Goal: Task Accomplishment & Management: Manage account settings

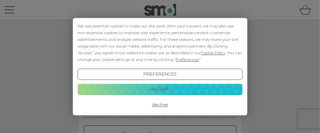
type input "[EMAIL_ADDRESS][DOMAIN_NAME]"
click at [165, 97] on div "Preferences Decline Accept" at bounding box center [159, 89] width 165 height 42
click at [157, 90] on button "Accept" at bounding box center [159, 89] width 165 height 11
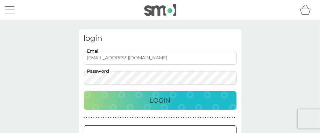
click at [160, 100] on p "Login" at bounding box center [160, 100] width 21 height 10
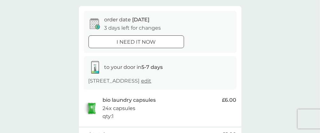
scroll to position [64, 0]
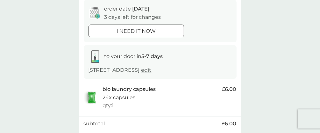
click at [152, 70] on span "edit" at bounding box center [146, 70] width 10 height 6
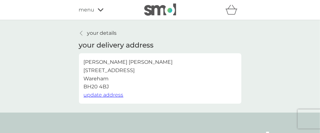
click at [92, 34] on p "your details" at bounding box center [102, 33] width 30 height 8
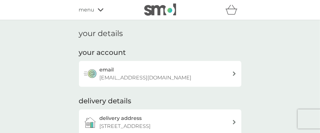
click at [89, 10] on span "menu" at bounding box center [87, 10] width 16 height 8
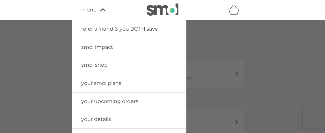
click at [115, 101] on span "your upcoming orders" at bounding box center [109, 101] width 57 height 6
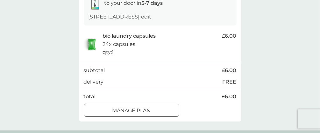
scroll to position [127, 0]
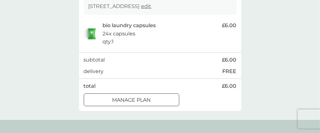
click at [130, 99] on div at bounding box center [132, 100] width 4 height 4
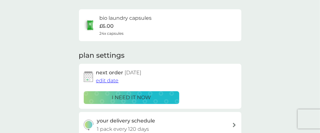
scroll to position [64, 0]
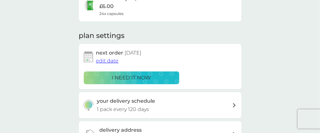
click at [110, 62] on span "edit date" at bounding box center [107, 61] width 23 height 6
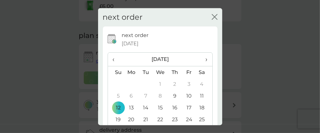
scroll to position [32, 0]
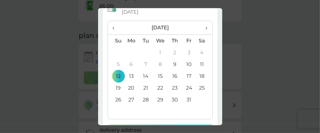
click at [119, 100] on td "26" at bounding box center [116, 100] width 16 height 12
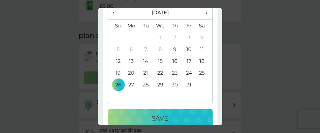
scroll to position [59, 0]
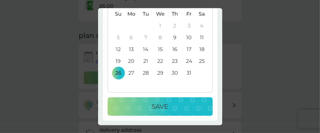
click at [154, 105] on p "Save" at bounding box center [160, 106] width 17 height 10
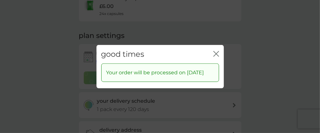
click at [214, 51] on icon "close" at bounding box center [216, 54] width 6 height 6
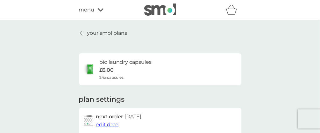
click at [105, 32] on p "your smol plans" at bounding box center [107, 33] width 40 height 8
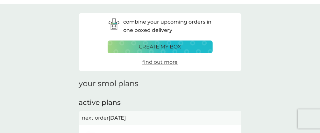
scroll to position [32, 0]
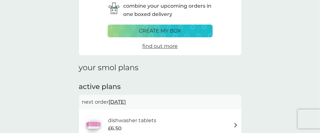
click at [160, 46] on span "find out more" at bounding box center [159, 46] width 35 height 6
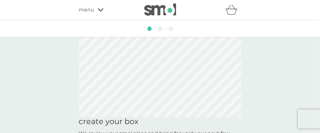
click at [88, 10] on span "menu" at bounding box center [87, 10] width 16 height 8
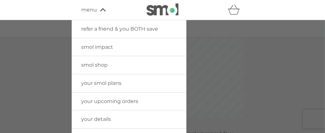
click at [101, 82] on span "your smol plans" at bounding box center [101, 83] width 40 height 6
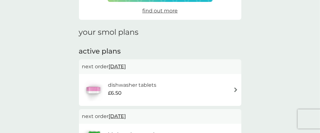
scroll to position [96, 0]
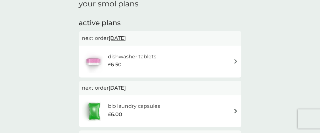
click at [236, 61] on img at bounding box center [235, 61] width 5 height 5
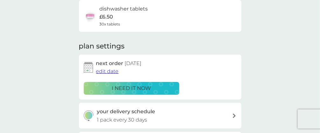
scroll to position [64, 0]
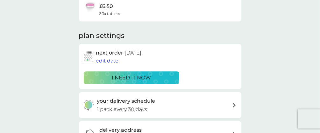
click at [108, 59] on span "edit date" at bounding box center [107, 61] width 23 height 6
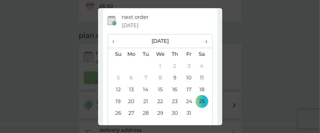
scroll to position [32, 0]
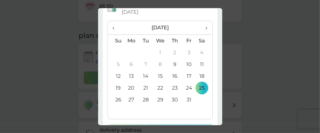
click at [183, 97] on td "31" at bounding box center [189, 100] width 14 height 12
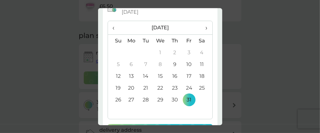
scroll to position [59, 0]
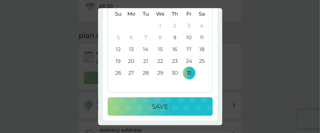
click at [163, 103] on p "Save" at bounding box center [160, 106] width 17 height 10
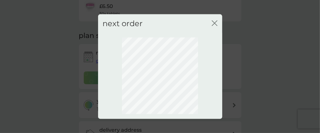
scroll to position [0, 0]
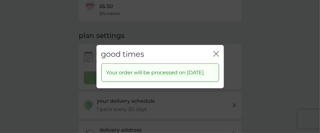
click at [217, 51] on icon "close" at bounding box center [217, 53] width 3 height 5
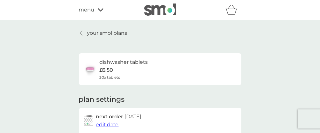
click at [94, 34] on p "your smol plans" at bounding box center [107, 33] width 40 height 8
